Goal: Task Accomplishment & Management: Complete application form

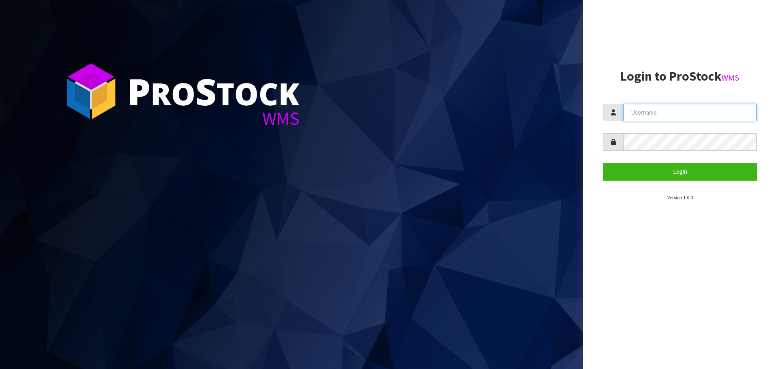
click at [644, 108] on input "text" at bounding box center [690, 112] width 134 height 17
type input "PACIFICBIOLOGICS"
click at [603, 163] on button "Login" at bounding box center [680, 171] width 154 height 17
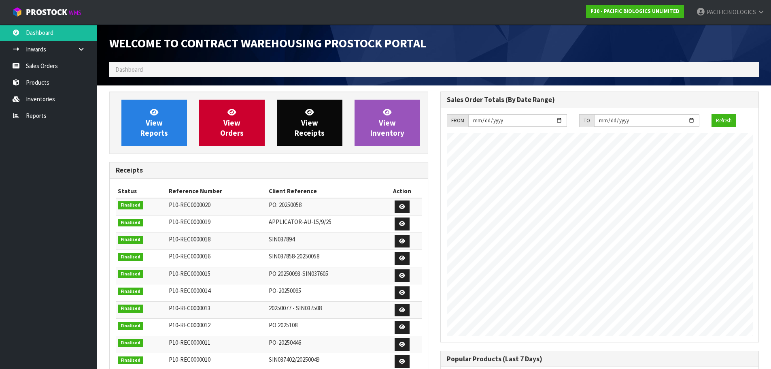
scroll to position [331, 331]
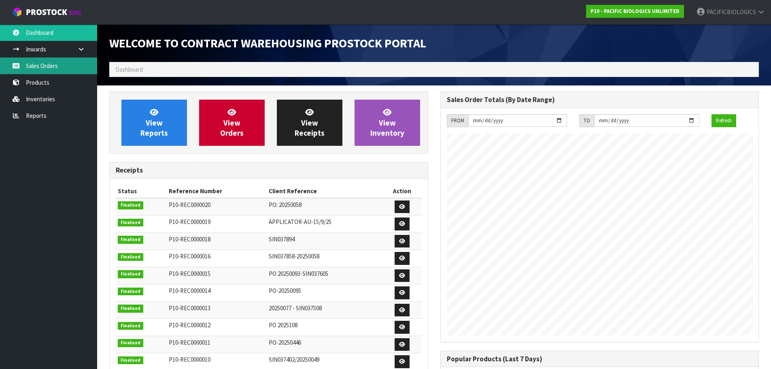
click at [45, 68] on link "Sales Orders" at bounding box center [48, 65] width 97 height 17
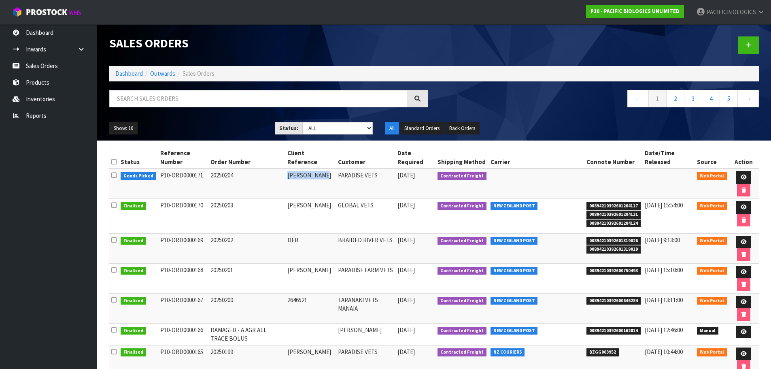
drag, startPoint x: 330, startPoint y: 172, endPoint x: 296, endPoint y: 180, distance: 34.9
click at [296, 180] on td "[PERSON_NAME]" at bounding box center [310, 183] width 51 height 30
copy td "[PERSON_NAME]"
click at [746, 181] on link at bounding box center [743, 177] width 15 height 13
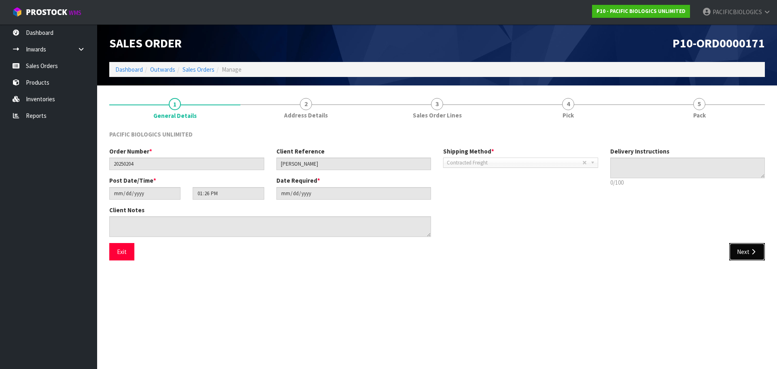
click at [741, 246] on button "Next" at bounding box center [747, 251] width 36 height 17
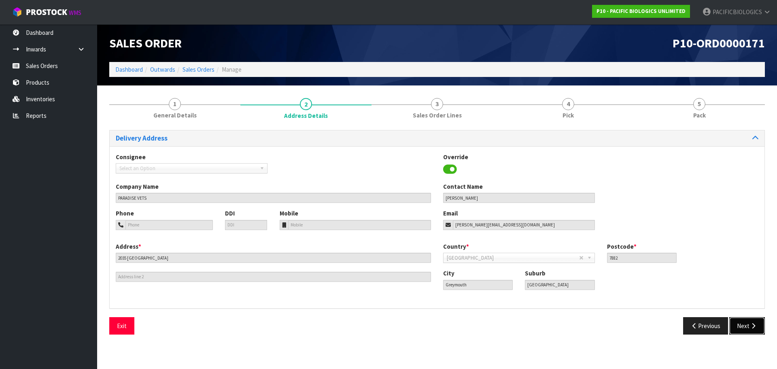
click at [748, 324] on button "Next" at bounding box center [747, 325] width 36 height 17
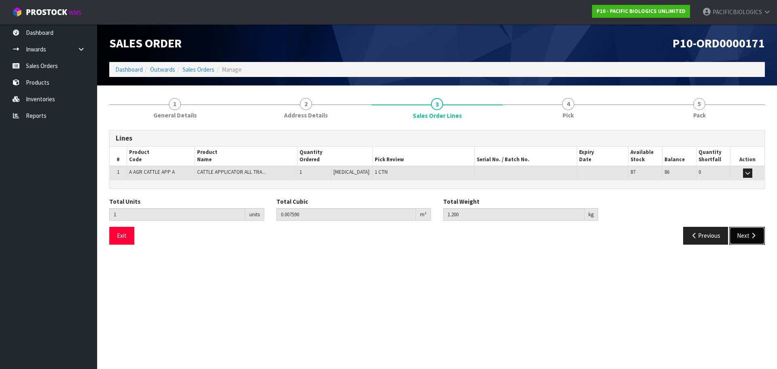
click at [741, 234] on button "Next" at bounding box center [747, 235] width 36 height 17
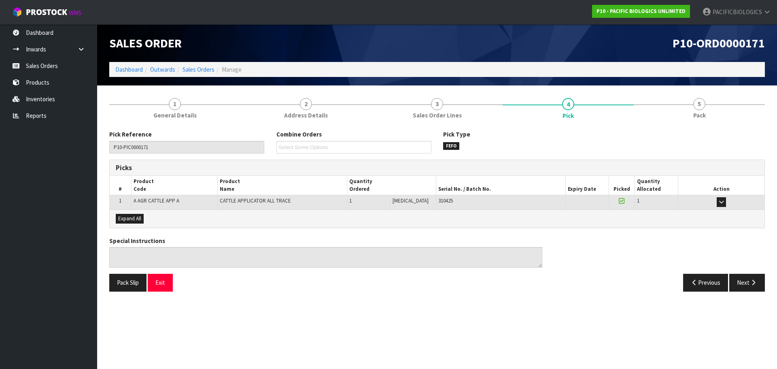
click at [443, 206] on td "310425" at bounding box center [500, 202] width 129 height 14
drag, startPoint x: 433, startPoint y: 201, endPoint x: 417, endPoint y: 201, distance: 16.2
click at [417, 201] on tr "1 A AGR CATTLE APP A CATTLE APPLICATOR ALL TRACE 1 [MEDICAL_DATA] 1 CTN 310425 …" at bounding box center [437, 202] width 655 height 14
copy tr "1 CTN 310425"
click at [741, 285] on button "Next" at bounding box center [747, 281] width 36 height 17
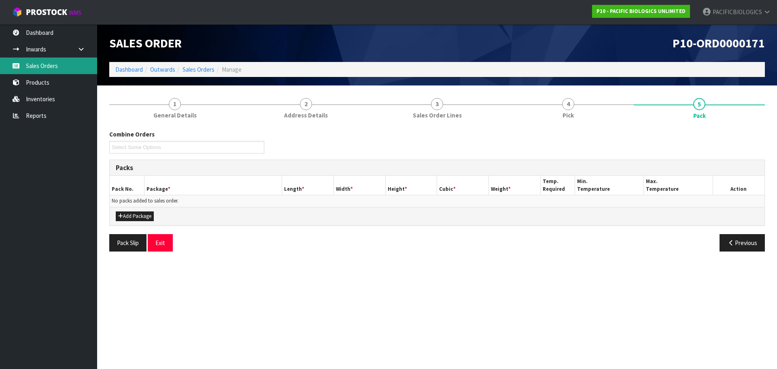
click at [36, 63] on link "Sales Orders" at bounding box center [48, 65] width 97 height 17
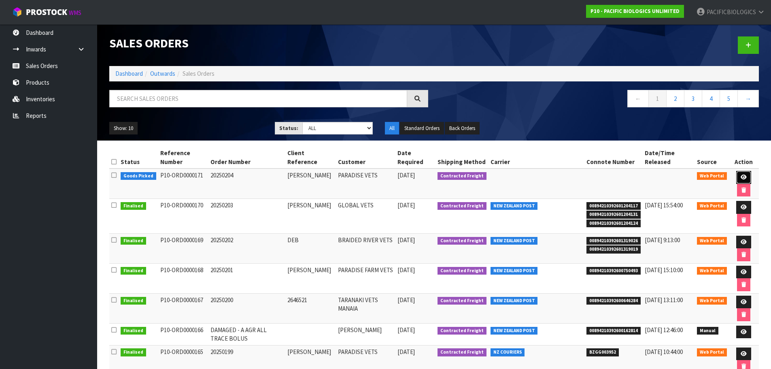
click at [743, 179] on icon at bounding box center [743, 176] width 6 height 5
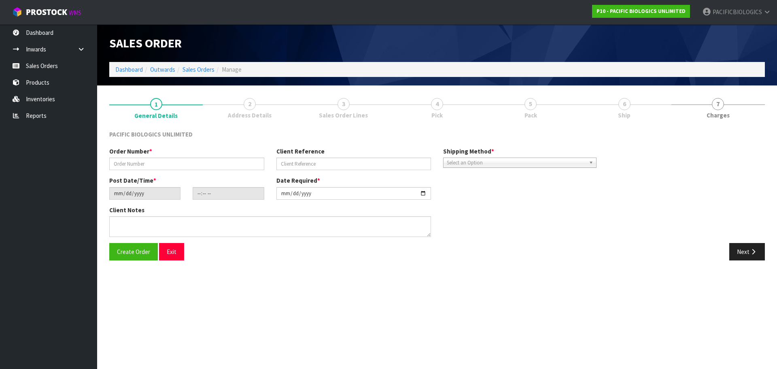
type input "20250204"
type input "[PERSON_NAME]"
type input "[DATE]"
type input "13:26:00.000"
type input "[DATE]"
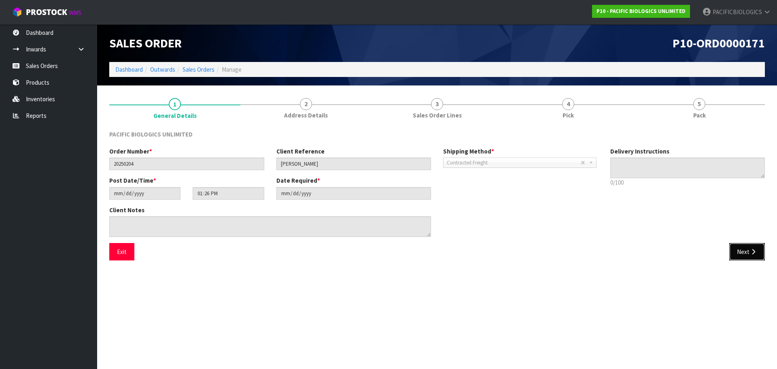
click at [749, 255] on button "Next" at bounding box center [747, 251] width 36 height 17
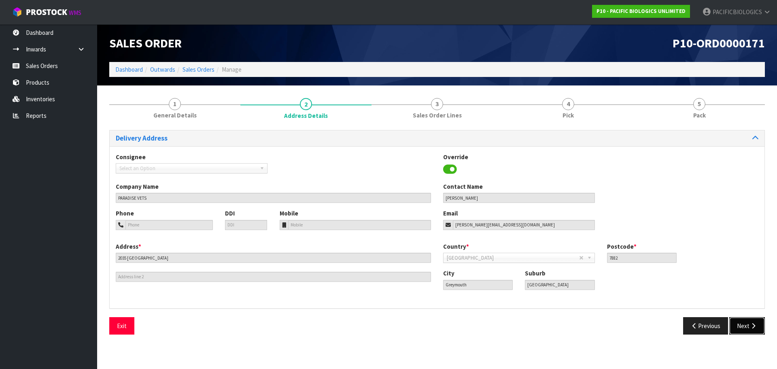
click at [738, 331] on button "Next" at bounding box center [747, 325] width 36 height 17
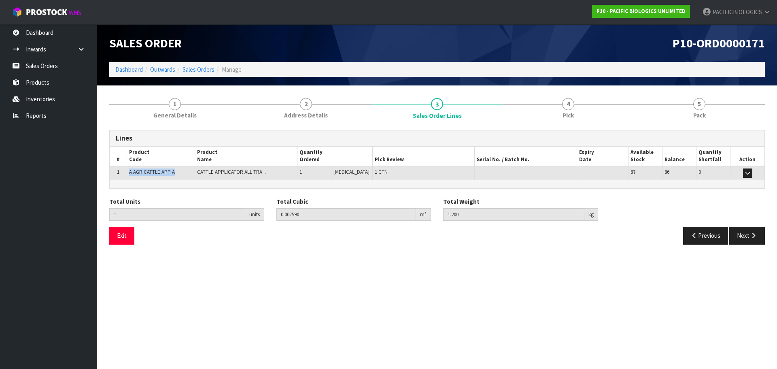
drag, startPoint x: 178, startPoint y: 173, endPoint x: 127, endPoint y: 176, distance: 50.6
click at [127, 176] on td "A AGR CATTLE APP A" at bounding box center [161, 173] width 68 height 14
copy span "A AGR CATTLE APP A"
click at [39, 67] on link "Sales Orders" at bounding box center [48, 65] width 97 height 17
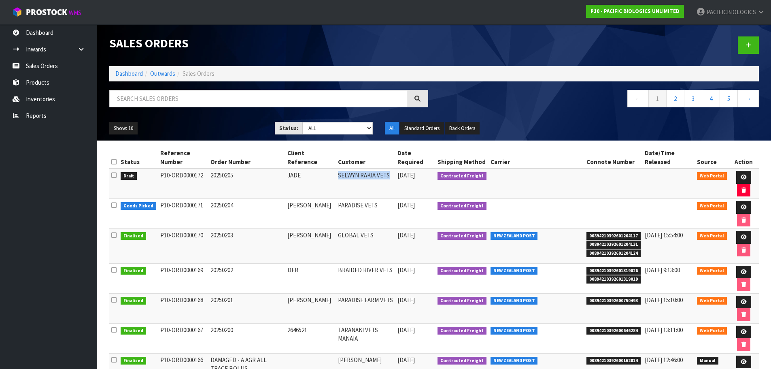
drag, startPoint x: 395, startPoint y: 175, endPoint x: 342, endPoint y: 177, distance: 53.1
click at [342, 177] on td "SELWYN RAKIA VETS" at bounding box center [365, 183] width 59 height 30
copy td "SELWYN RAKIA VETS"
click at [743, 178] on icon at bounding box center [743, 176] width 6 height 5
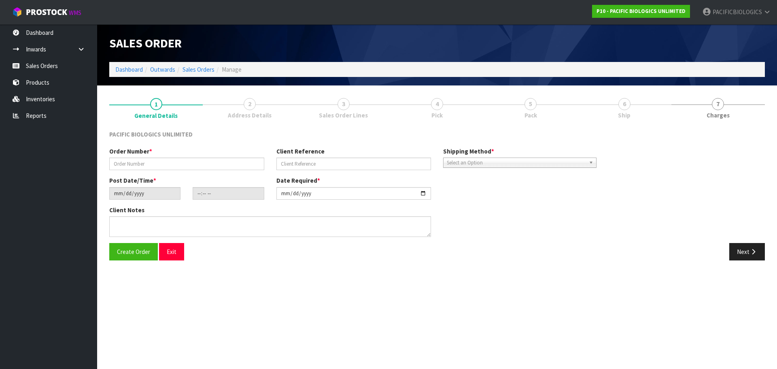
type input "20250205"
type input "JADE"
type input "[DATE]"
type input "16:56:00.000"
type input "[DATE]"
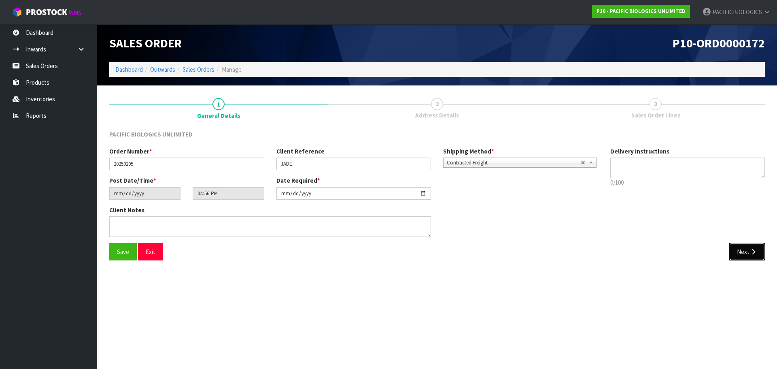
click at [742, 256] on button "Next" at bounding box center [747, 251] width 36 height 17
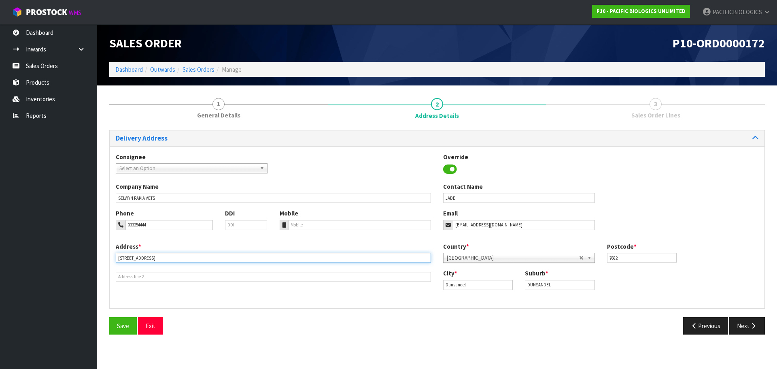
drag, startPoint x: 64, startPoint y: 248, endPoint x: 53, endPoint y: 247, distance: 10.9
click at [53, 247] on body "Toggle navigation ProStock WMS P10 - PACIFIC BIOLOGICS UNLIMITED PACIFICBIOLOGI…" at bounding box center [388, 184] width 777 height 369
click at [711, 327] on button "Previous" at bounding box center [705, 325] width 45 height 17
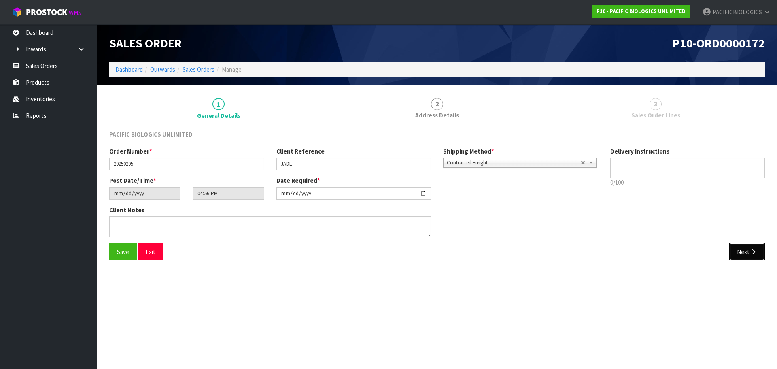
click at [748, 254] on button "Next" at bounding box center [747, 251] width 36 height 17
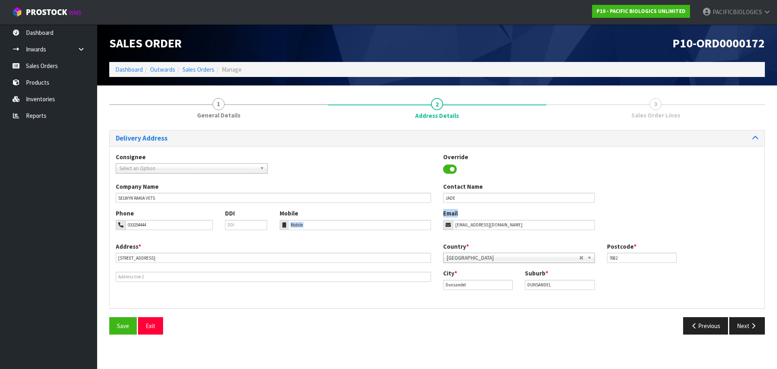
drag, startPoint x: 504, startPoint y: 232, endPoint x: 434, endPoint y: 231, distance: 70.0
click at [434, 231] on div "Phone 033254444 DDI Mobile Email [EMAIL_ADDRESS][DOMAIN_NAME]" at bounding box center [437, 225] width 655 height 33
drag, startPoint x: 499, startPoint y: 225, endPoint x: 405, endPoint y: 224, distance: 93.9
click at [405, 224] on div "Phone 033254444 DDI Mobile Email [EMAIL_ADDRESS][DOMAIN_NAME]" at bounding box center [437, 225] width 655 height 33
click at [753, 324] on icon "button" at bounding box center [753, 325] width 8 height 6
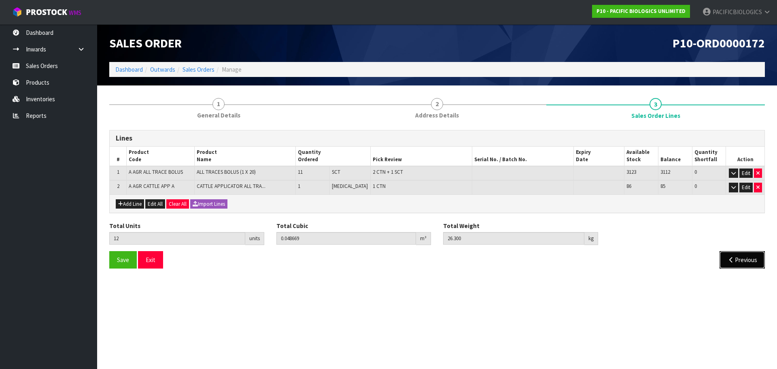
click at [752, 263] on button "Previous" at bounding box center [741, 259] width 45 height 17
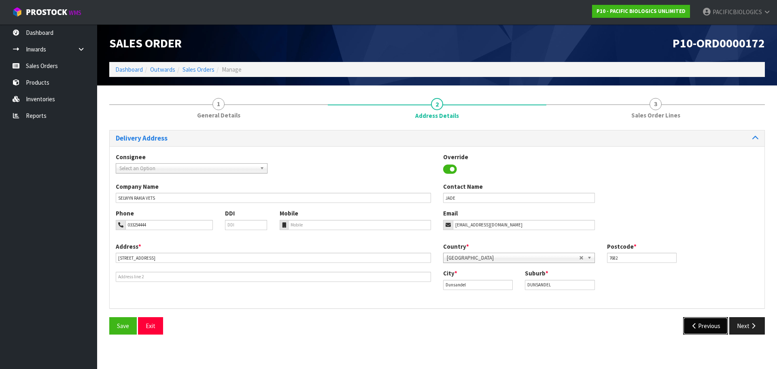
click at [702, 320] on button "Previous" at bounding box center [705, 325] width 45 height 17
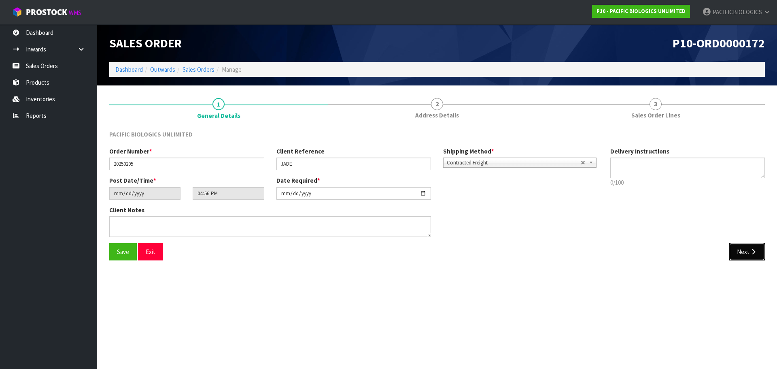
click at [751, 256] on button "Next" at bounding box center [747, 251] width 36 height 17
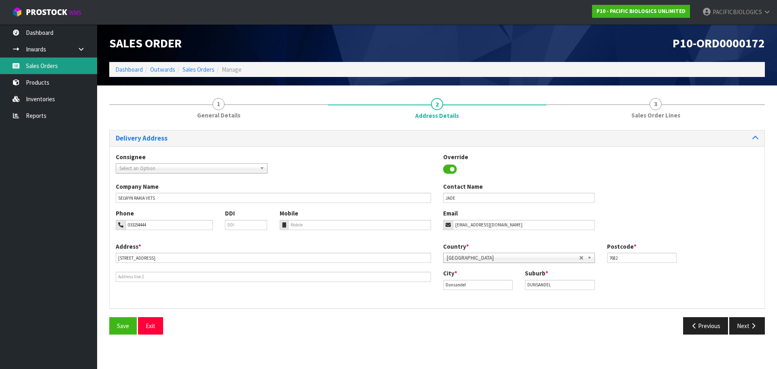
click at [34, 67] on link "Sales Orders" at bounding box center [48, 65] width 97 height 17
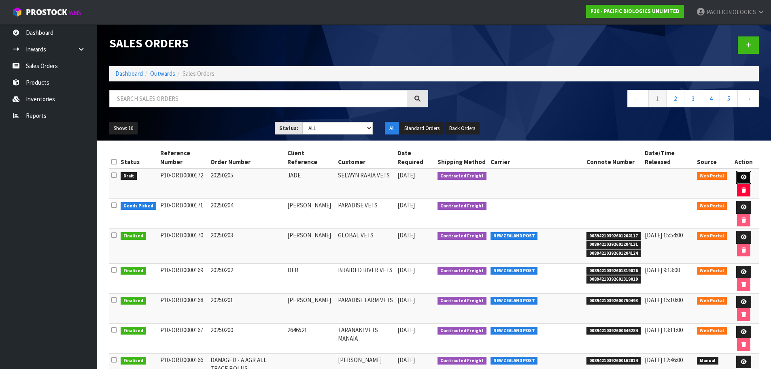
click at [739, 172] on link at bounding box center [743, 177] width 15 height 13
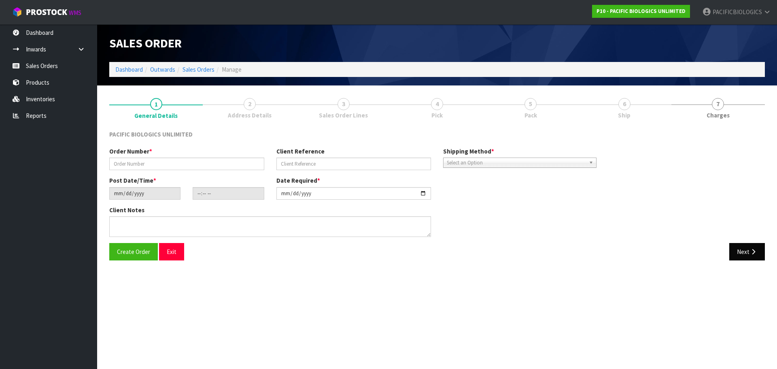
type input "20250205"
type input "JADE"
type input "[DATE]"
type input "16:56:00.000"
type input "[DATE]"
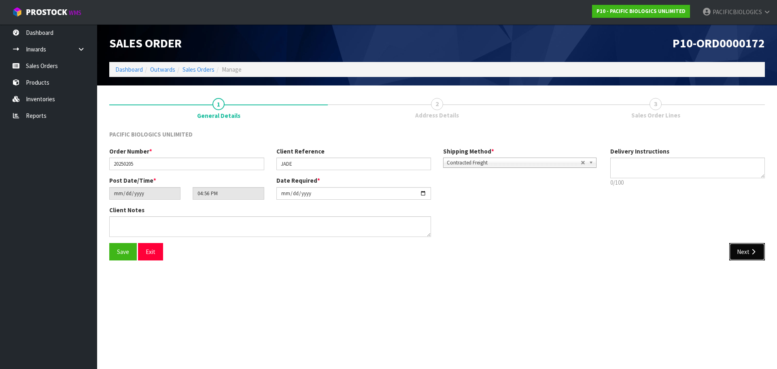
click at [745, 254] on button "Next" at bounding box center [747, 251] width 36 height 17
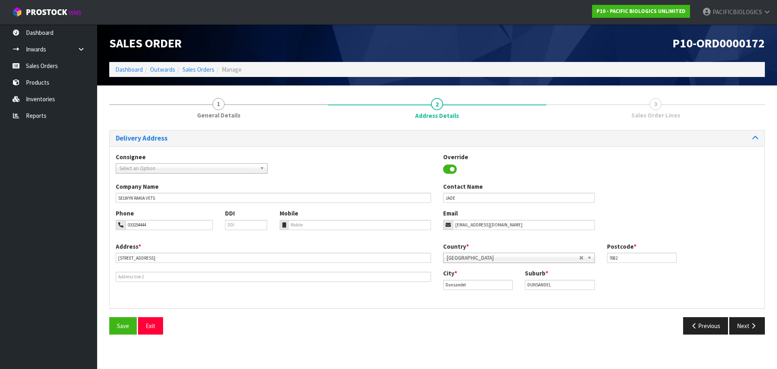
click at [748, 314] on div "Delivery Address Consignee 000001.BAY MECHANICS - BAY MECHANICS 000001A - BRAKE…" at bounding box center [436, 235] width 655 height 210
click at [745, 320] on button "Next" at bounding box center [747, 325] width 36 height 17
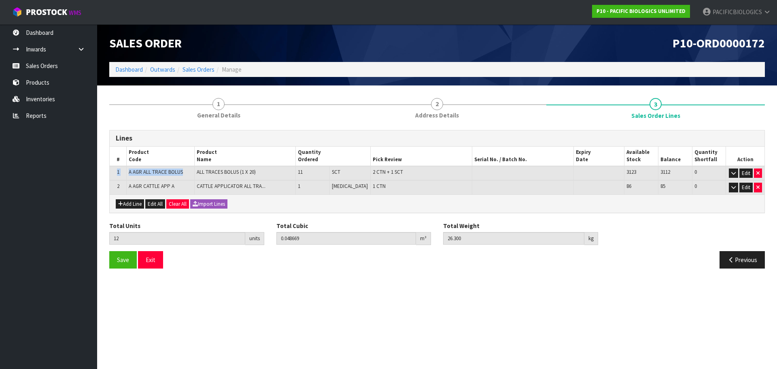
drag, startPoint x: 182, startPoint y: 173, endPoint x: 110, endPoint y: 168, distance: 72.6
click at [110, 168] on tr "1 A AGR ALL TRACE BOLUS ALL TRACES BOLUS (1 X 20) 11 SCT 2 CTN + 1 SCT 3123 311…" at bounding box center [437, 173] width 655 height 15
click at [129, 170] on span "A AGR ALL TRACE BOLUS" at bounding box center [156, 171] width 54 height 7
copy span "A AGR ALL TRACE BOLUS"
click at [55, 66] on link "Sales Orders" at bounding box center [48, 65] width 97 height 17
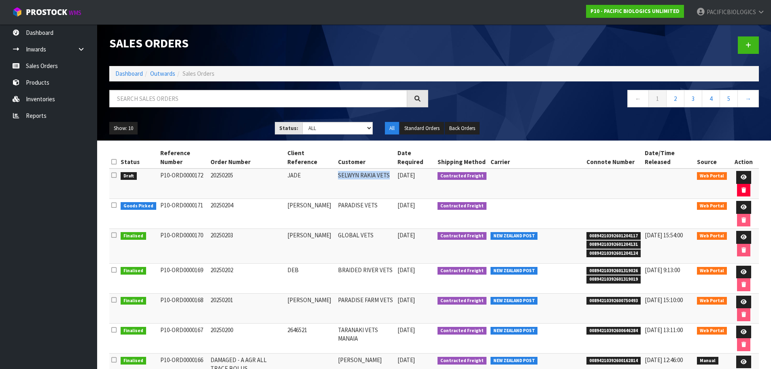
drag, startPoint x: 395, startPoint y: 176, endPoint x: 316, endPoint y: 173, distance: 78.9
click at [336, 172] on tr "Draft P10-ORD0000172 20250205 JADE SELWYN RAKIA VETS [DATE] Contracted Freight …" at bounding box center [433, 183] width 649 height 30
drag, startPoint x: 307, startPoint y: 175, endPoint x: 296, endPoint y: 176, distance: 11.4
click at [296, 176] on td "JADE" at bounding box center [310, 183] width 51 height 30
drag, startPoint x: 315, startPoint y: 176, endPoint x: 284, endPoint y: 174, distance: 31.6
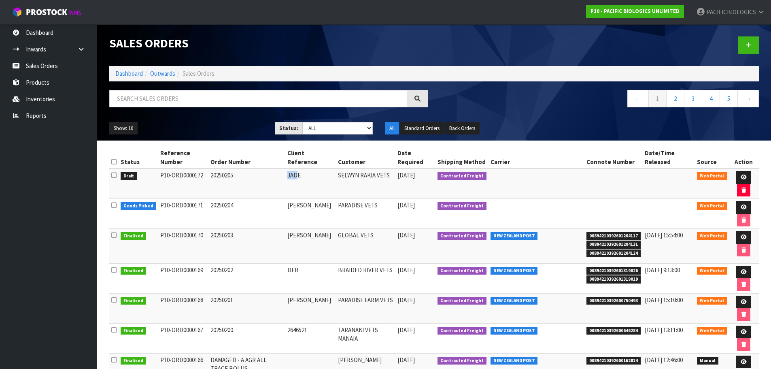
click at [284, 174] on tr "Draft P10-ORD0000172 20250205 JADE SELWYN RAKIA VETS [DATE] Contracted Freight …" at bounding box center [433, 183] width 649 height 30
copy tr "JADE"
click at [740, 176] on icon at bounding box center [743, 176] width 6 height 5
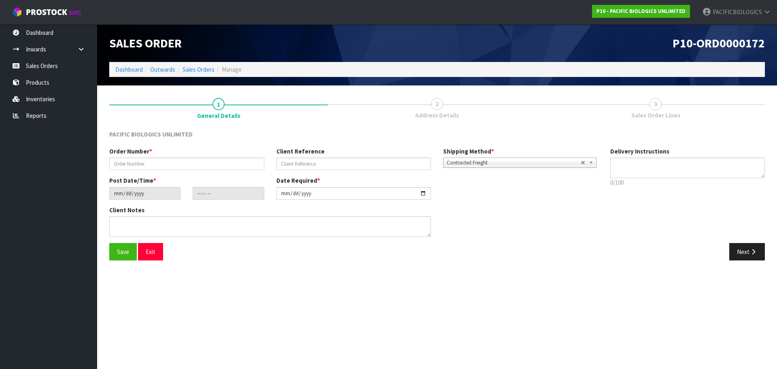
type input "20250205"
type input "JADE"
type input "[DATE]"
type input "16:56:00.000"
type input "[DATE]"
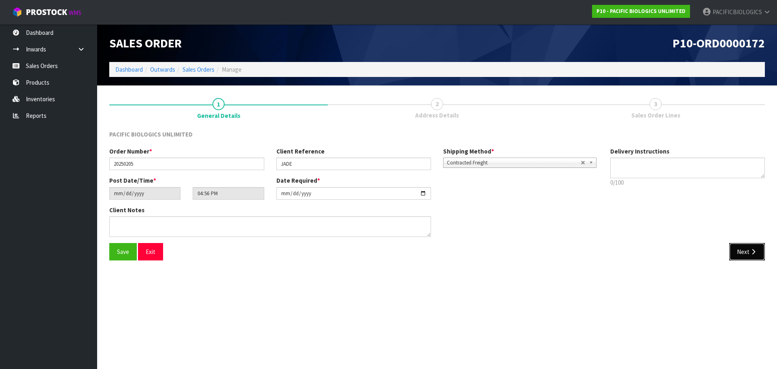
click at [742, 253] on button "Next" at bounding box center [747, 251] width 36 height 17
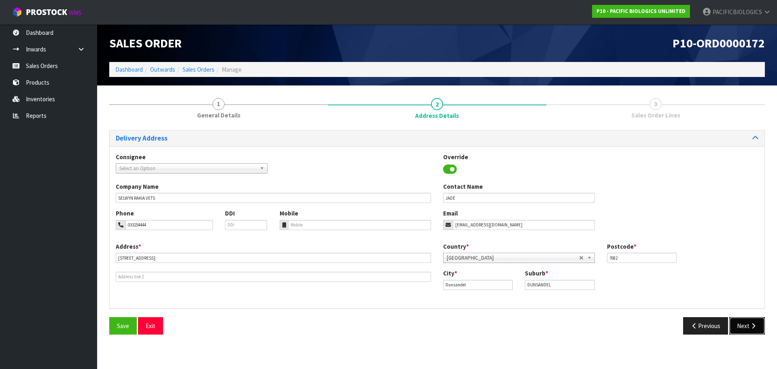
click at [737, 327] on button "Next" at bounding box center [747, 325] width 36 height 17
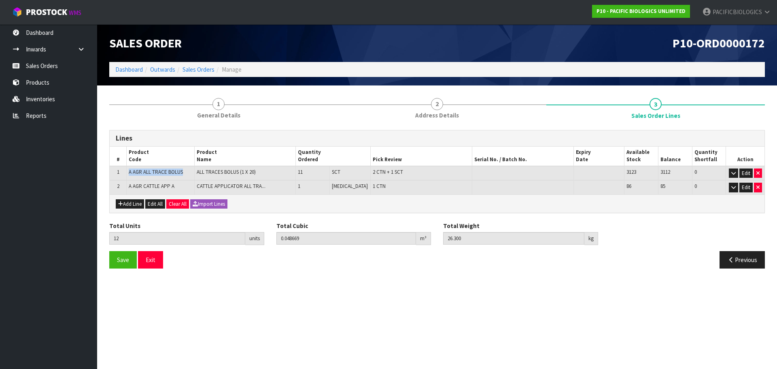
drag, startPoint x: 181, startPoint y: 173, endPoint x: 119, endPoint y: 171, distance: 61.9
click at [119, 171] on tr "1 A AGR ALL TRACE BOLUS ALL TRACES BOLUS (1 X 20) 11 SCT 2 CTN + 1 SCT 3123 311…" at bounding box center [437, 173] width 655 height 15
copy tr "A AGR ALL TRACE BOLUS"
click at [38, 119] on link "Reports" at bounding box center [48, 115] width 97 height 17
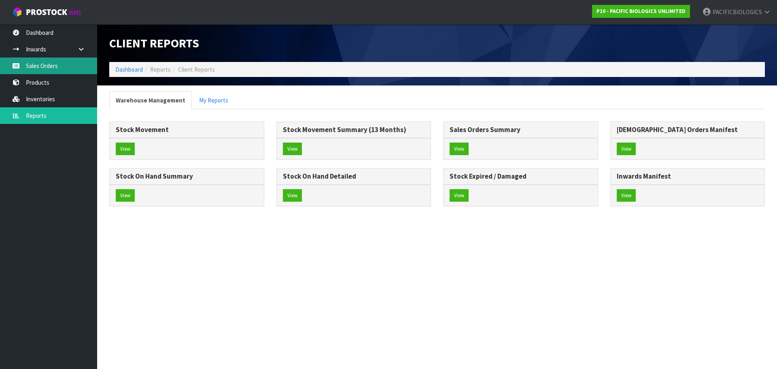
click at [61, 64] on link "Sales Orders" at bounding box center [48, 65] width 97 height 17
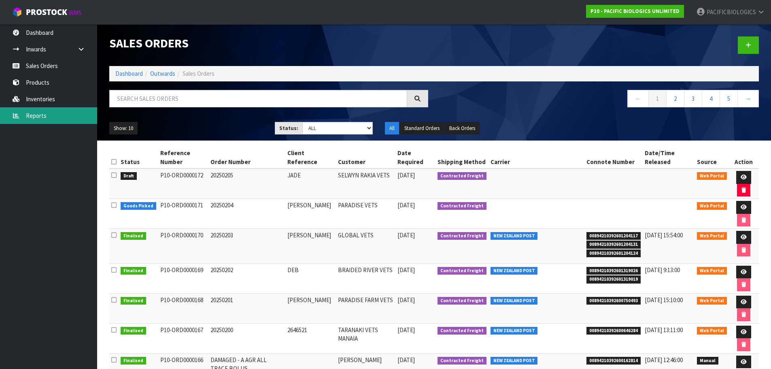
click at [54, 114] on link "Reports" at bounding box center [48, 115] width 97 height 17
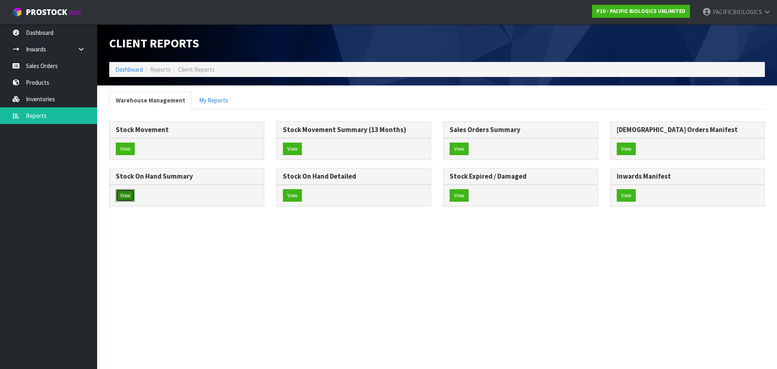
click at [125, 194] on button "View" at bounding box center [125, 195] width 19 height 13
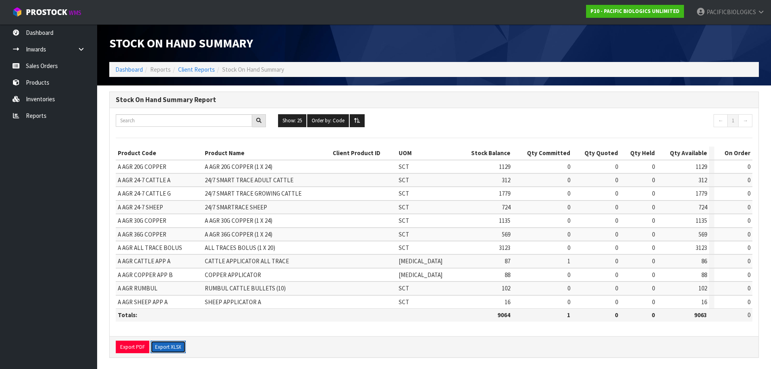
click at [174, 343] on button "Export XLSX" at bounding box center [167, 346] width 35 height 13
